Goal: Transaction & Acquisition: Purchase product/service

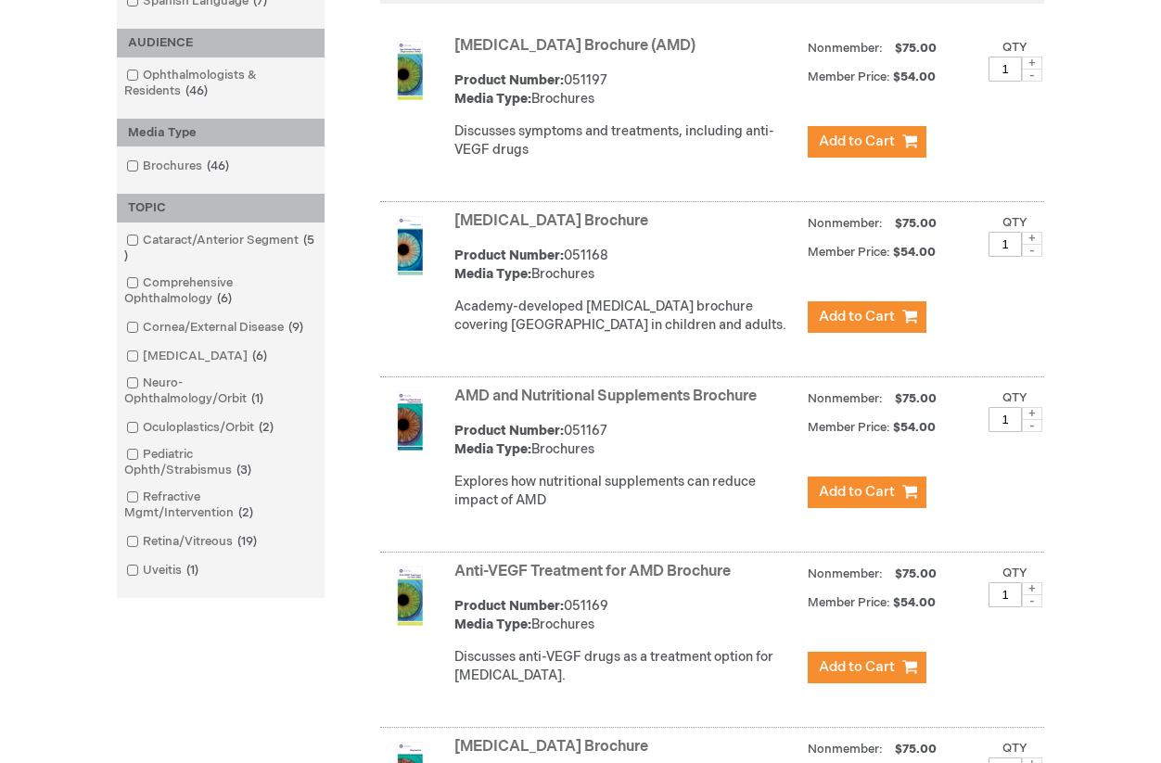
scroll to position [397, 0]
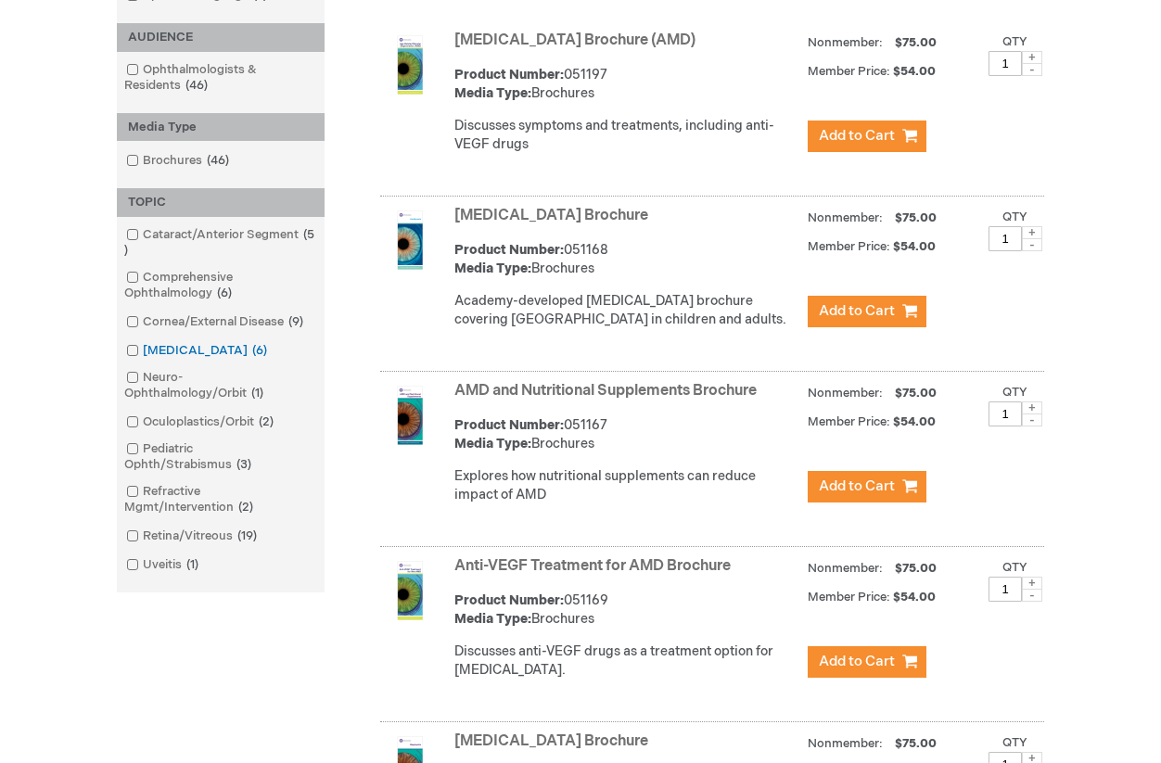
click at [126, 346] on input "checkbox" at bounding box center [125, 348] width 12 height 12
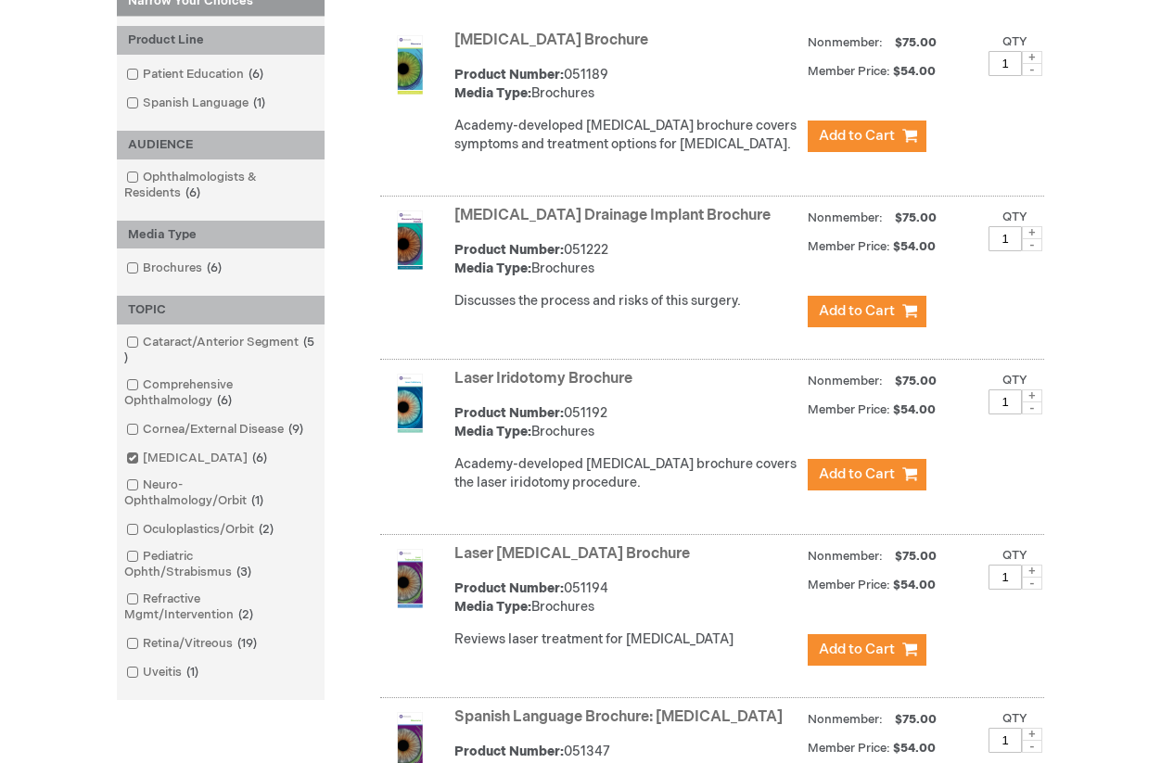
click at [537, 35] on link "[MEDICAL_DATA] Brochure" at bounding box center [551, 41] width 194 height 18
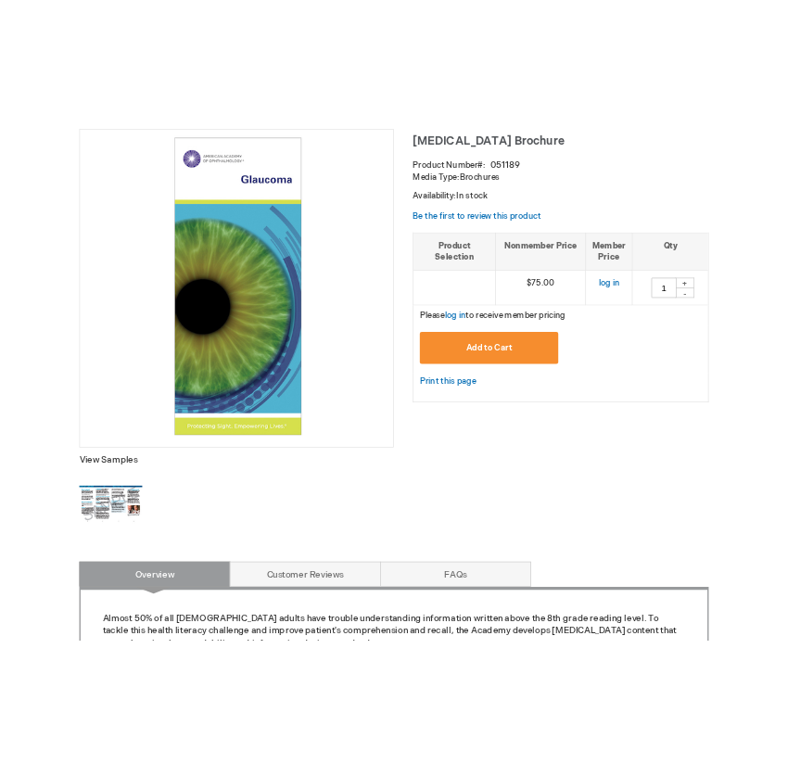
scroll to position [269, 0]
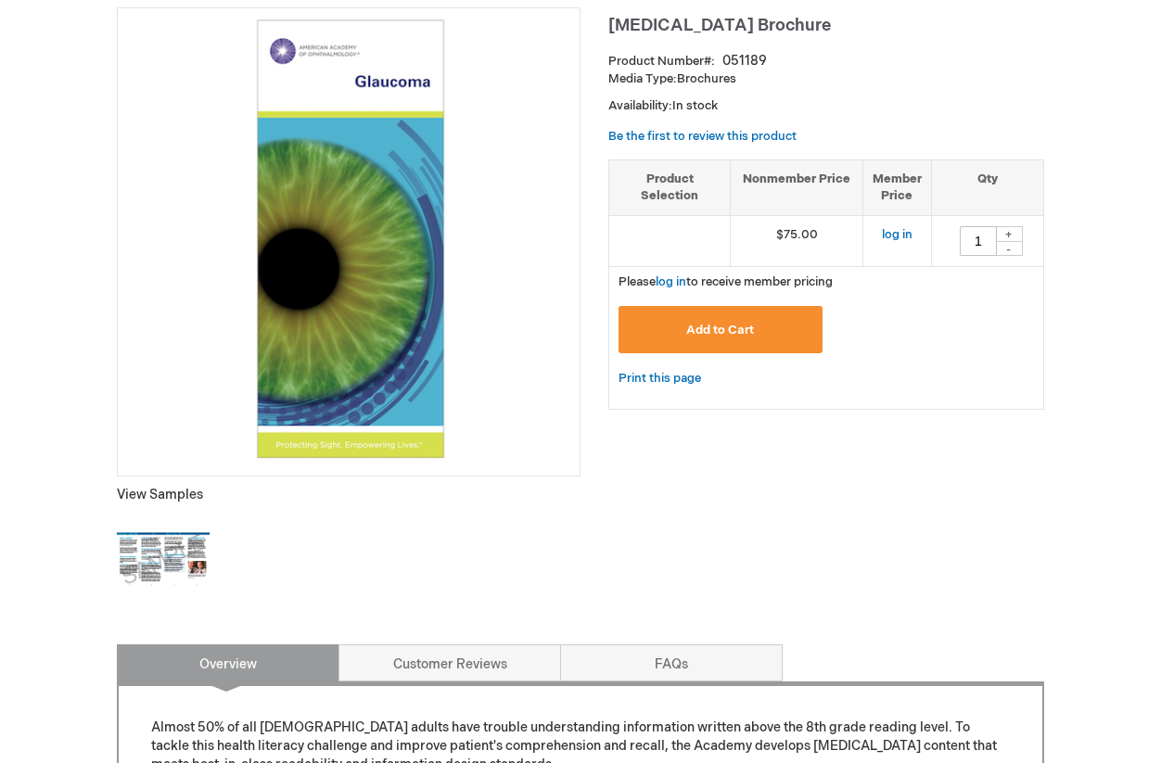
click at [145, 544] on img at bounding box center [163, 560] width 93 height 93
